Goal: Navigation & Orientation: Find specific page/section

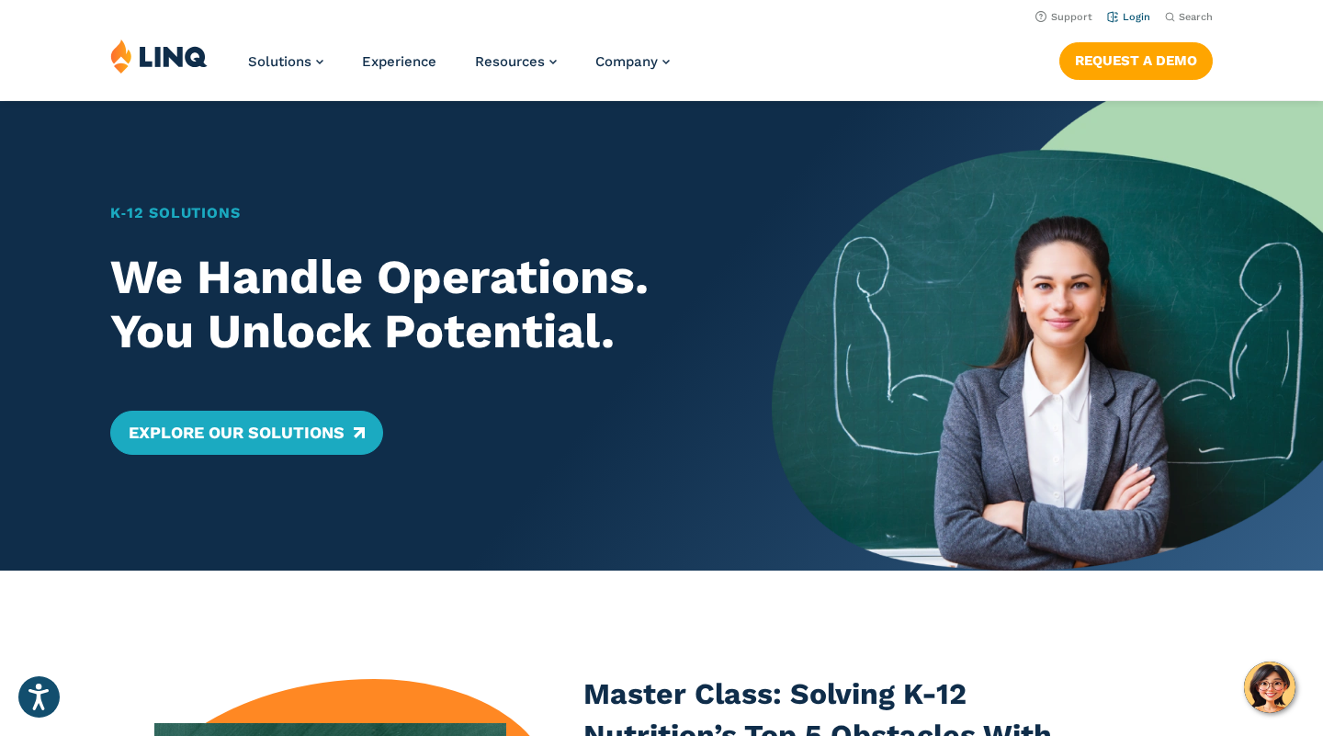
click at [1141, 16] on link "Login" at bounding box center [1128, 17] width 43 height 12
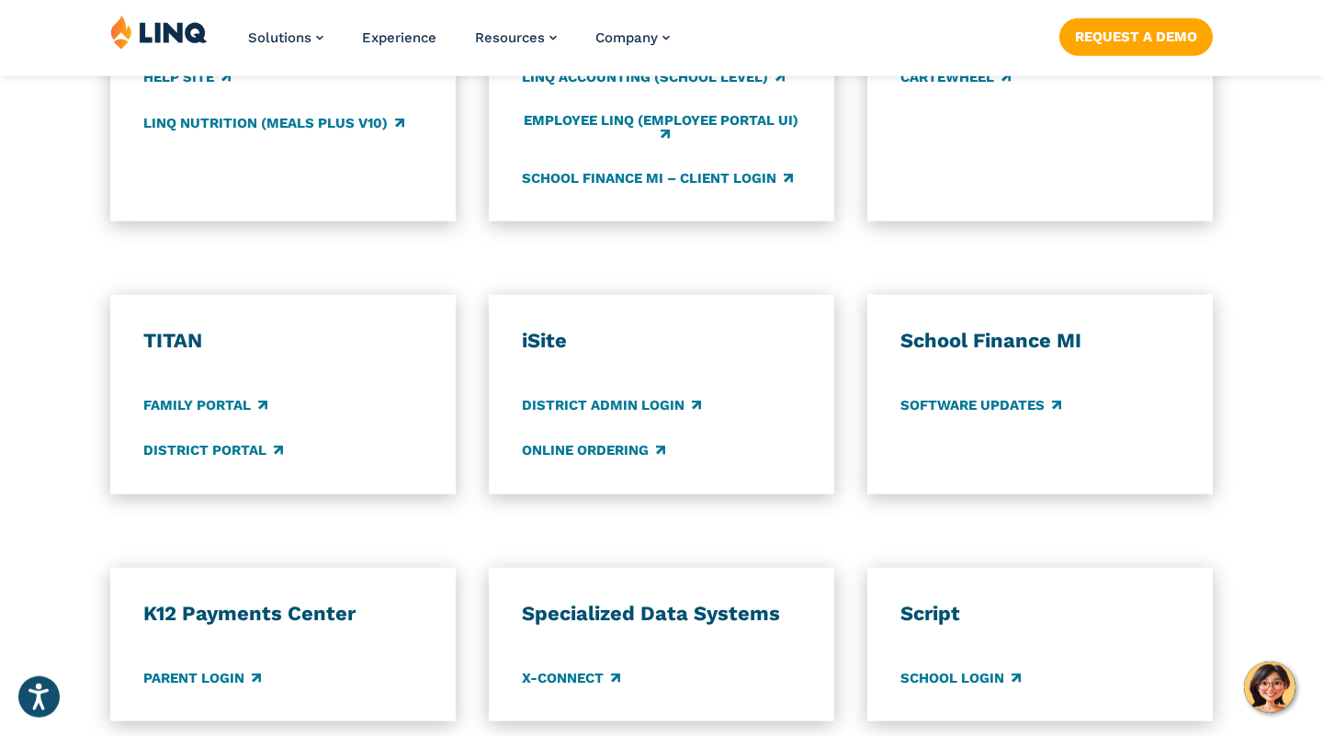
scroll to position [1592, 0]
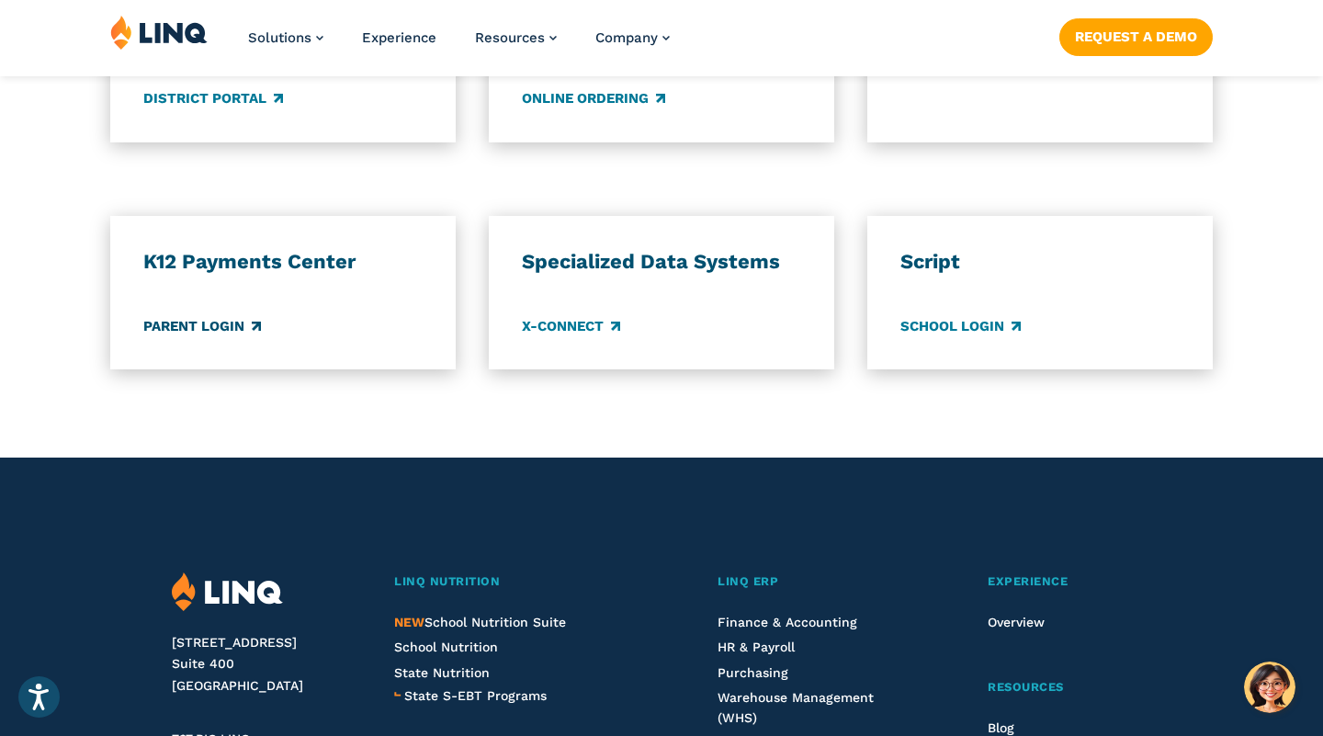
click at [221, 322] on link "Parent Login" at bounding box center [202, 326] width 118 height 20
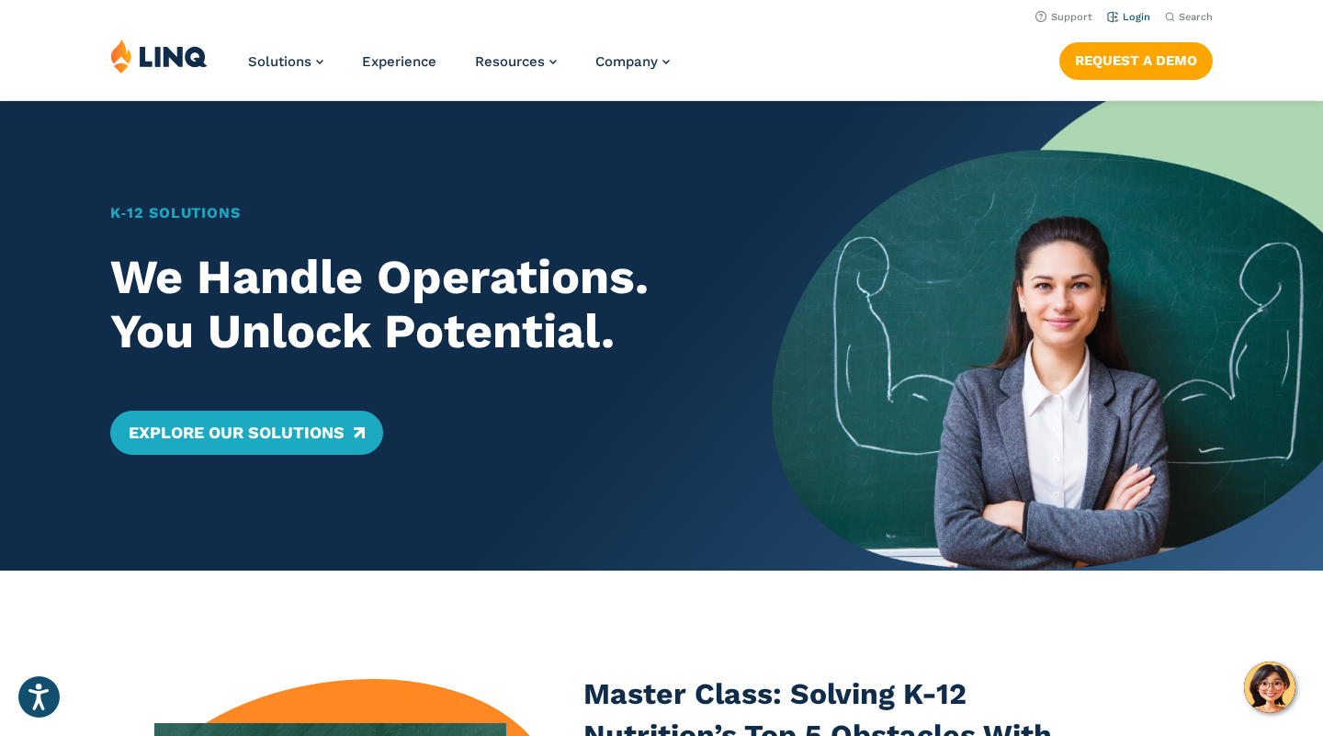
click at [1123, 12] on link "Login" at bounding box center [1128, 17] width 43 height 12
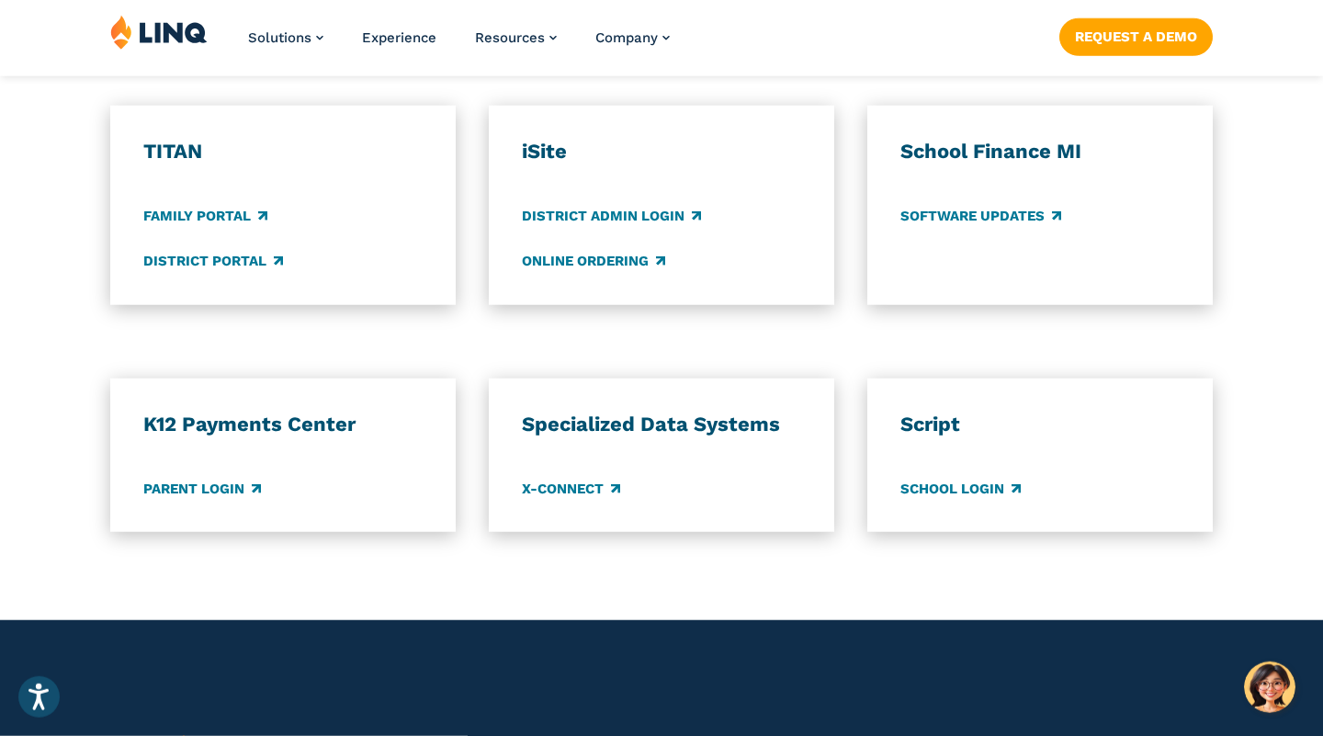
scroll to position [1433, 0]
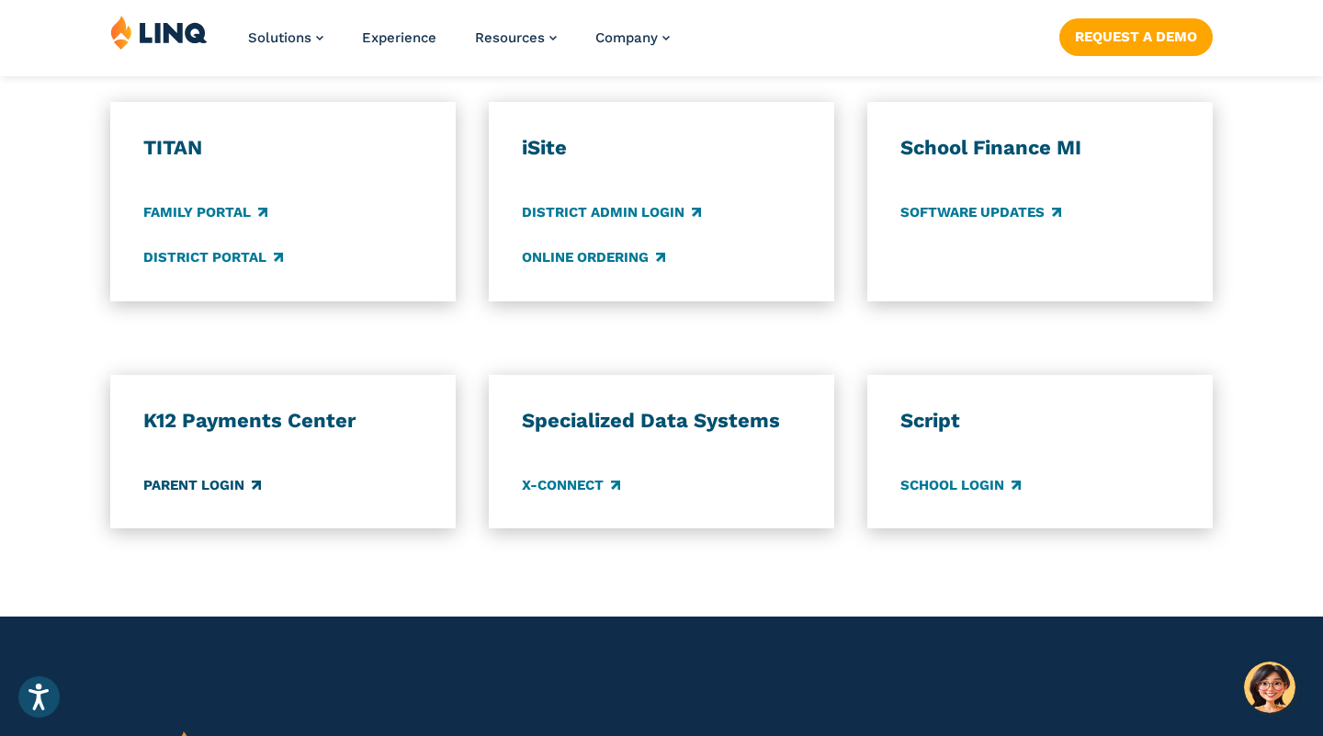
click at [227, 486] on link "Parent Login" at bounding box center [202, 485] width 118 height 20
